Goal: Task Accomplishment & Management: Manage account settings

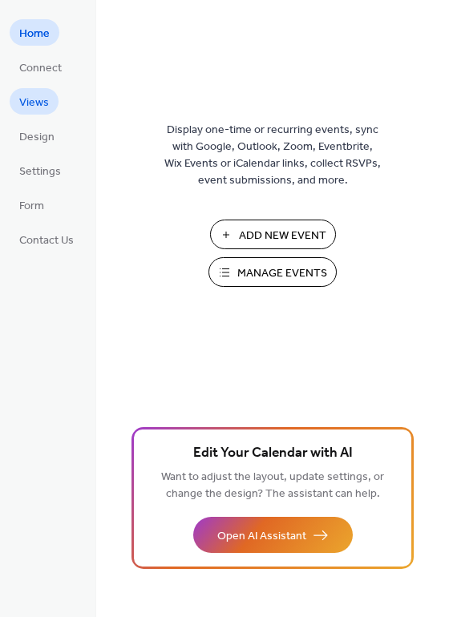
click at [29, 95] on span "Views" at bounding box center [34, 103] width 30 height 17
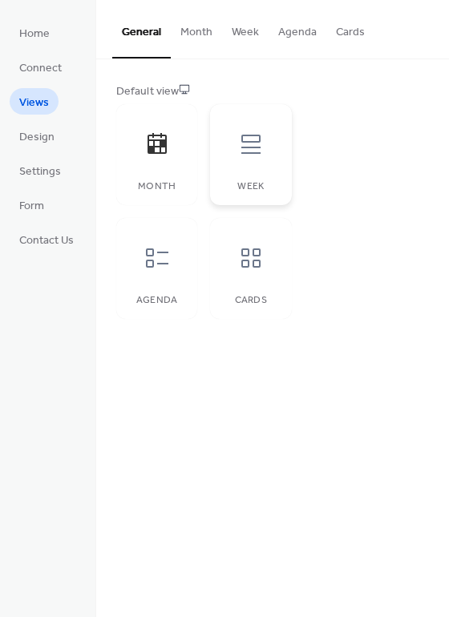
click at [253, 135] on icon at bounding box center [250, 144] width 19 height 19
click at [23, 166] on span "Settings" at bounding box center [40, 172] width 42 height 17
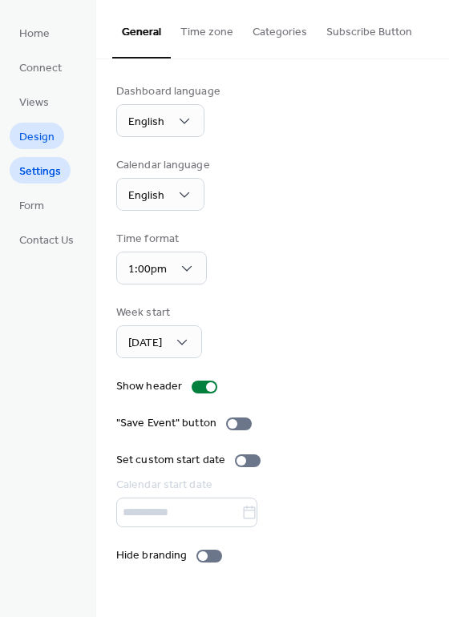
click at [25, 140] on span "Design" at bounding box center [36, 137] width 35 height 17
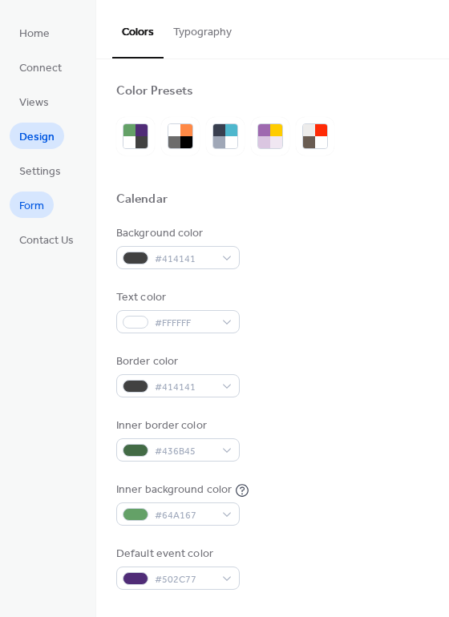
click at [30, 208] on span "Form" at bounding box center [31, 206] width 25 height 17
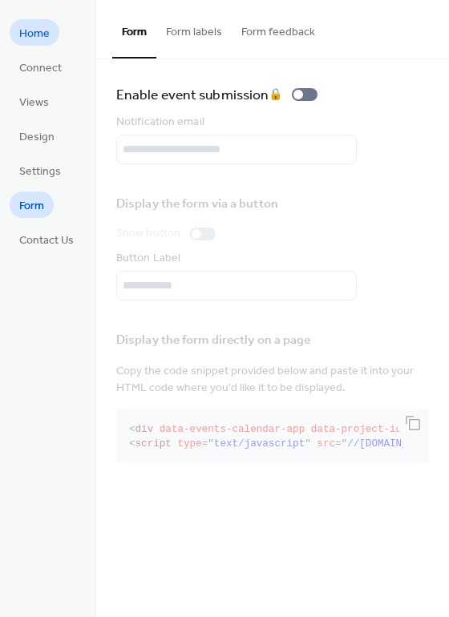
click at [21, 28] on span "Home" at bounding box center [34, 34] width 30 height 17
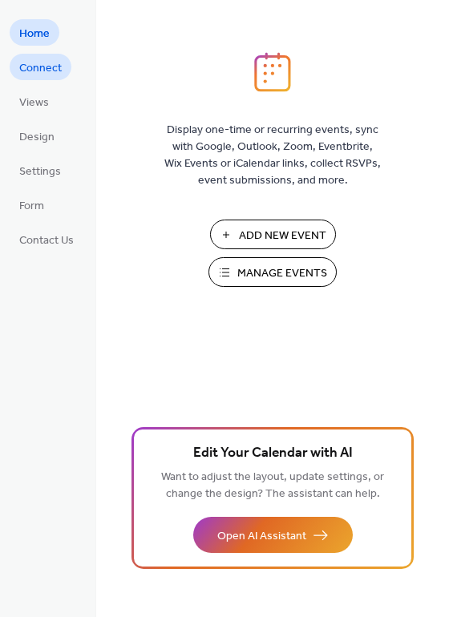
click at [26, 65] on span "Connect" at bounding box center [40, 68] width 42 height 17
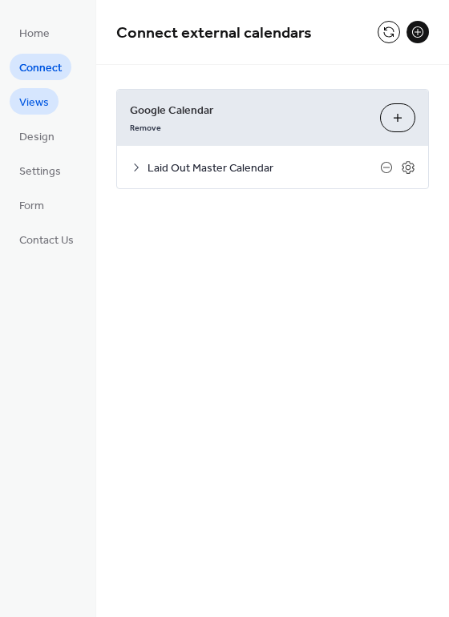
click at [25, 95] on span "Views" at bounding box center [34, 103] width 30 height 17
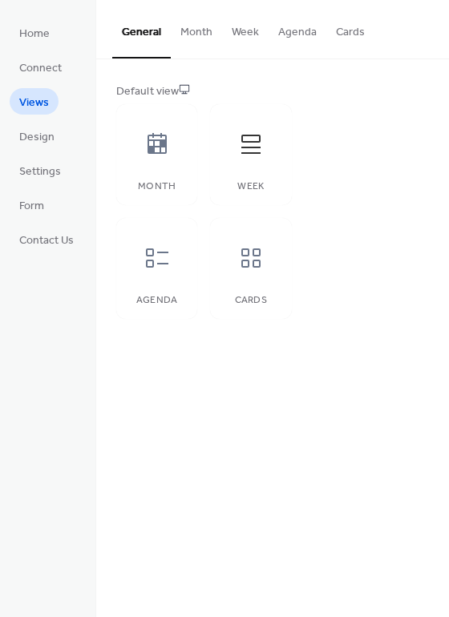
click at [300, 31] on button "Agenda" at bounding box center [298, 28] width 58 height 57
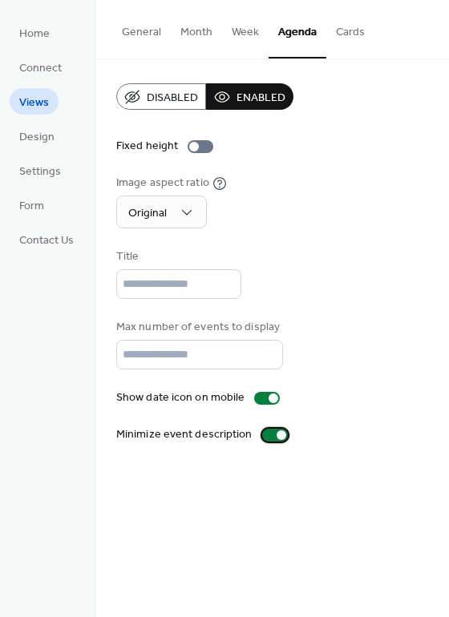
click at [277, 433] on div at bounding box center [282, 436] width 10 height 10
click at [264, 436] on div at bounding box center [269, 436] width 10 height 10
click at [333, 38] on button "Cards" at bounding box center [350, 28] width 48 height 57
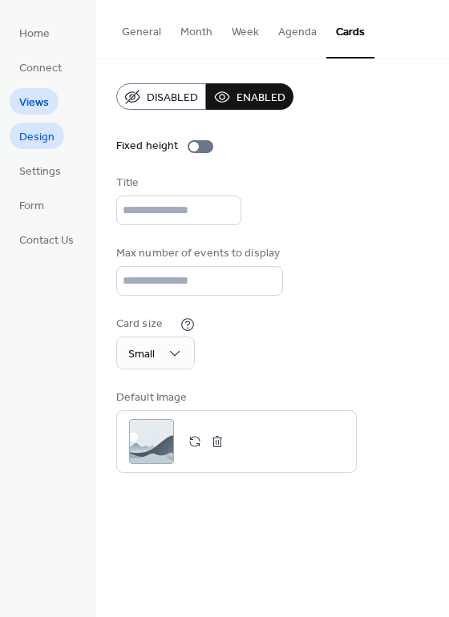
click at [40, 143] on span "Design" at bounding box center [36, 137] width 35 height 17
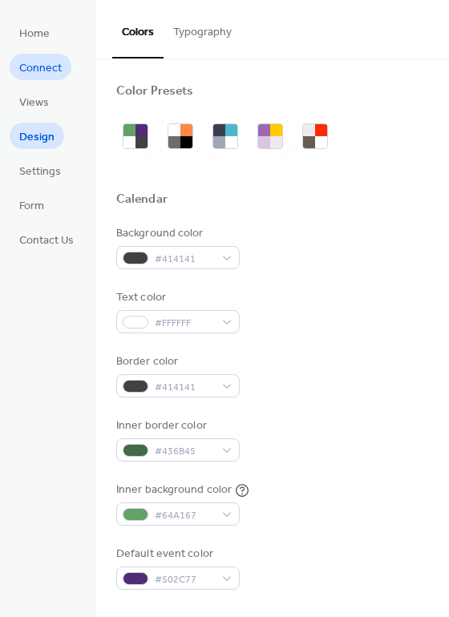
click at [36, 68] on span "Connect" at bounding box center [40, 68] width 42 height 17
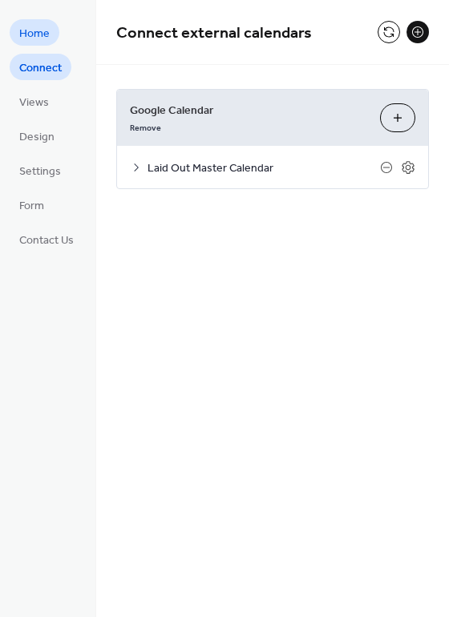
click at [36, 36] on span "Home" at bounding box center [34, 34] width 30 height 17
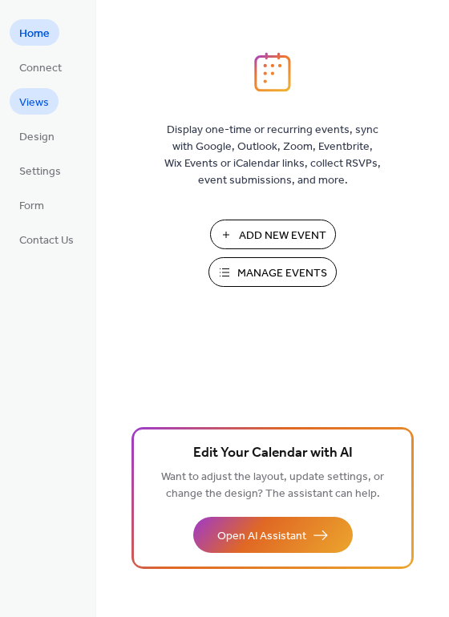
click at [24, 95] on span "Views" at bounding box center [34, 103] width 30 height 17
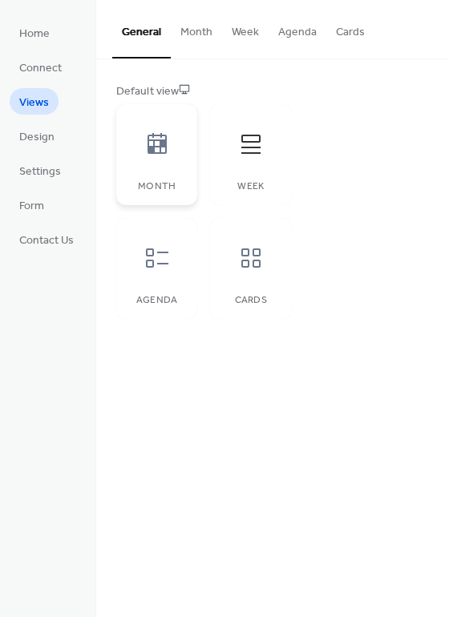
click at [146, 132] on icon at bounding box center [157, 145] width 26 height 26
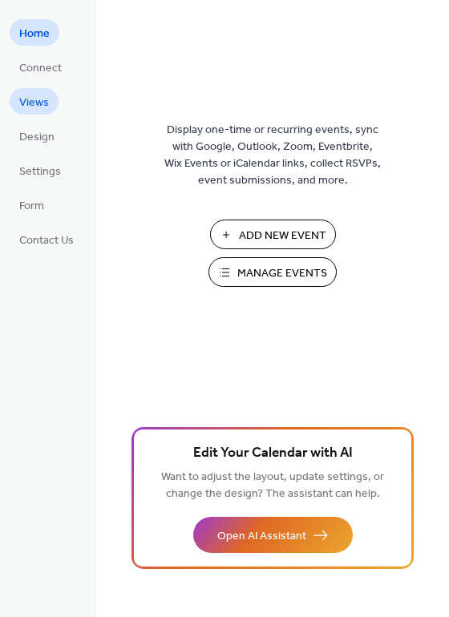
click at [29, 91] on link "Views" at bounding box center [34, 101] width 49 height 26
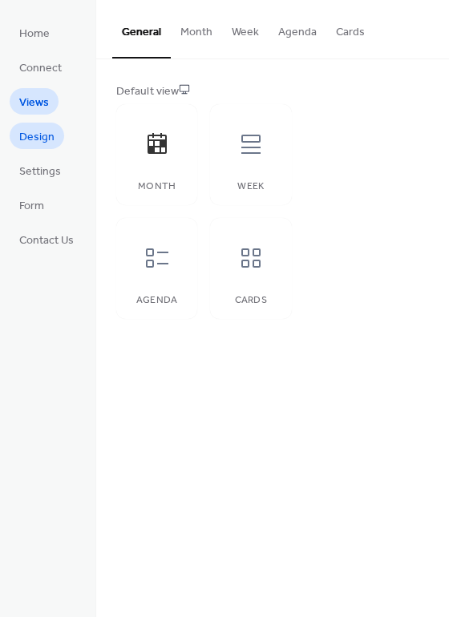
click at [26, 138] on span "Design" at bounding box center [36, 137] width 35 height 17
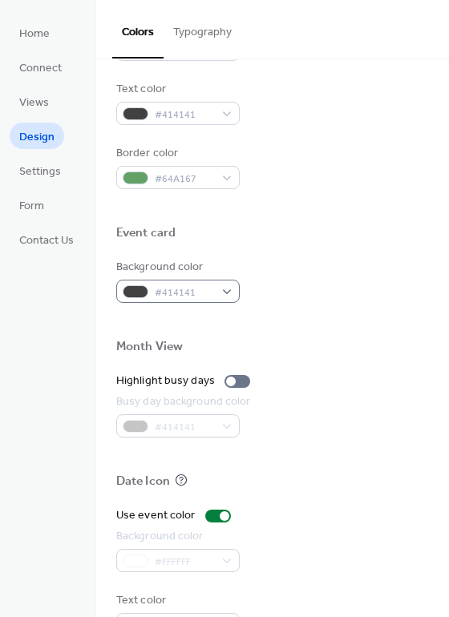
scroll to position [686, 0]
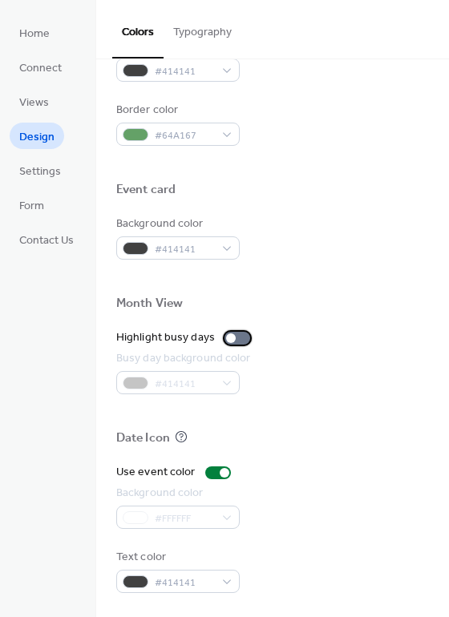
click at [226, 338] on div at bounding box center [231, 339] width 10 height 10
click at [239, 338] on div at bounding box center [244, 339] width 10 height 10
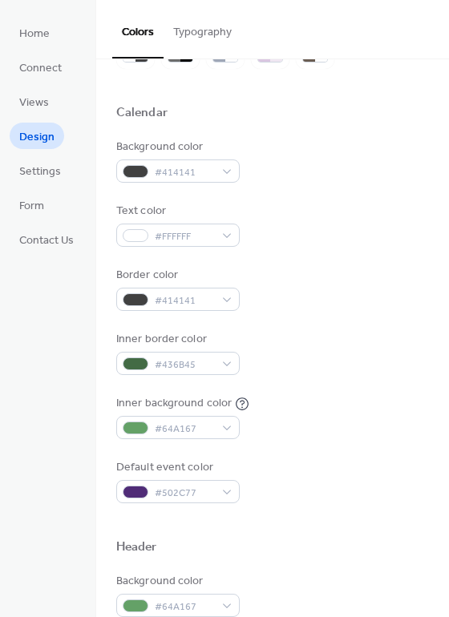
scroll to position [0, 0]
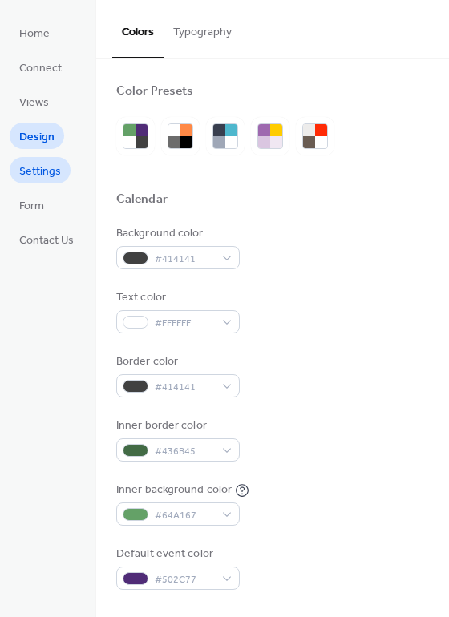
click at [33, 172] on span "Settings" at bounding box center [40, 172] width 42 height 17
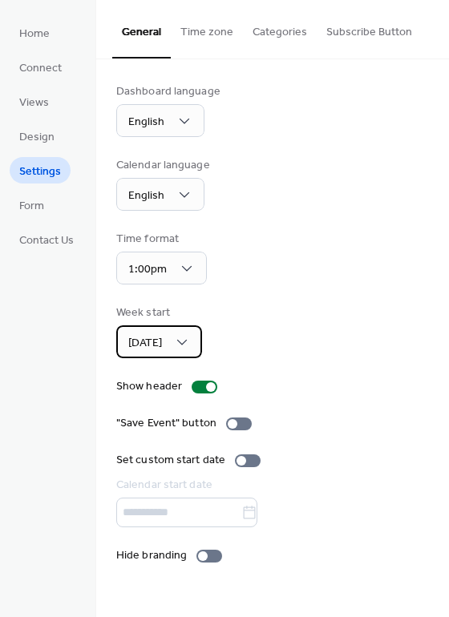
click at [192, 344] on div "[DATE]" at bounding box center [159, 342] width 86 height 33
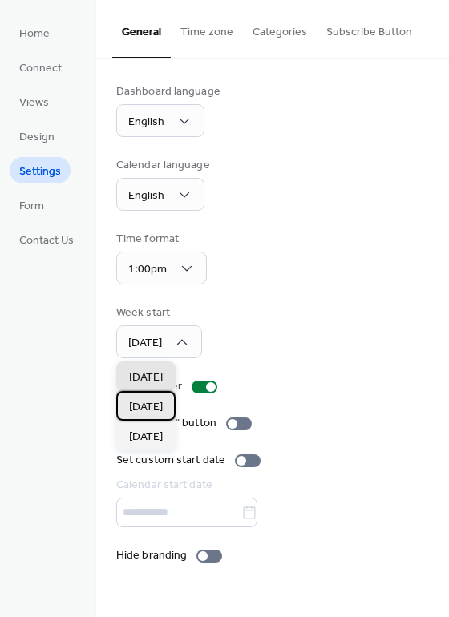
click at [149, 403] on span "Monday" at bounding box center [146, 407] width 34 height 17
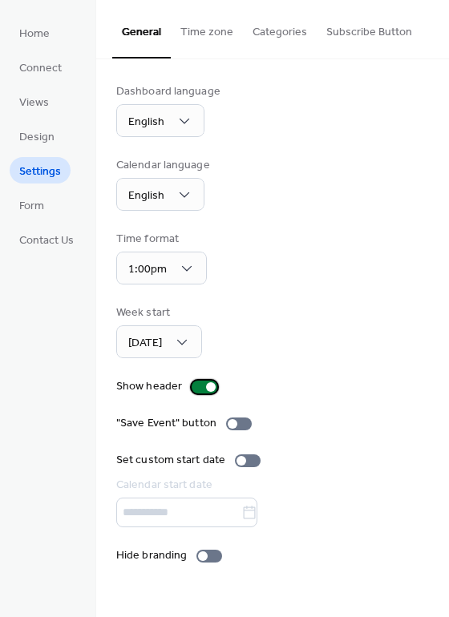
click at [206, 386] on div at bounding box center [211, 387] width 10 height 10
click at [195, 389] on div at bounding box center [198, 387] width 10 height 10
click at [199, 559] on div at bounding box center [203, 557] width 10 height 10
click at [229, 422] on div at bounding box center [233, 424] width 10 height 10
click at [243, 423] on div at bounding box center [246, 424] width 10 height 10
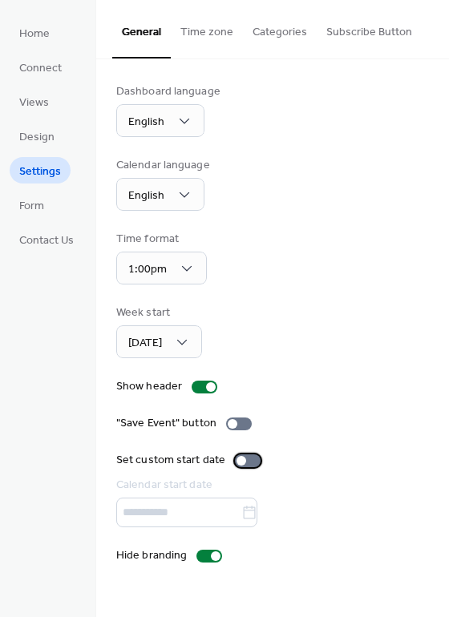
click at [239, 459] on div at bounding box center [242, 461] width 10 height 10
click at [253, 462] on div at bounding box center [254, 461] width 10 height 10
click at [277, 30] on button "Categories" at bounding box center [280, 28] width 74 height 57
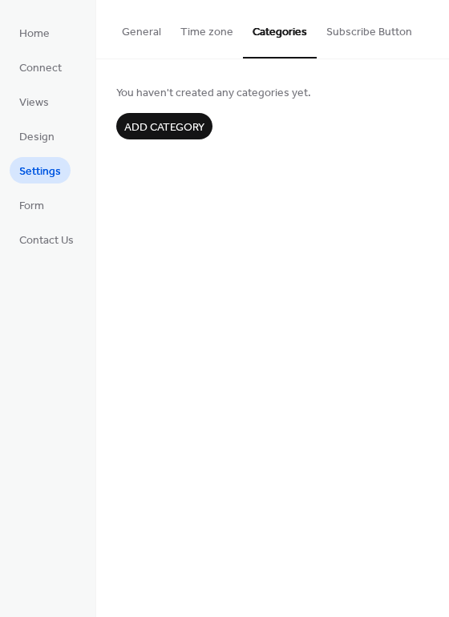
click at [343, 30] on button "Subscribe Button" at bounding box center [369, 28] width 105 height 57
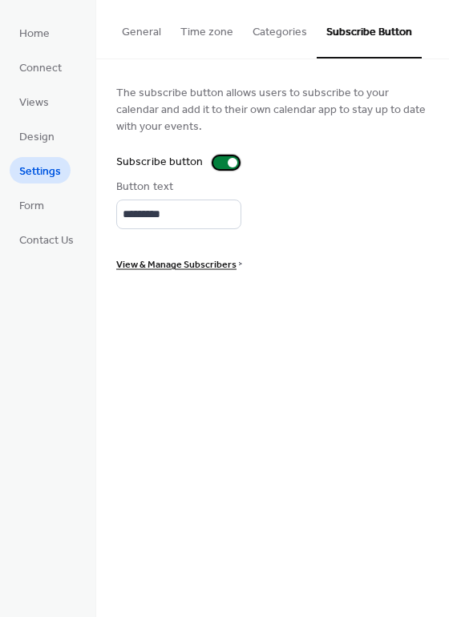
click at [229, 163] on div at bounding box center [233, 163] width 10 height 10
